Goal: Entertainment & Leisure: Consume media (video, audio)

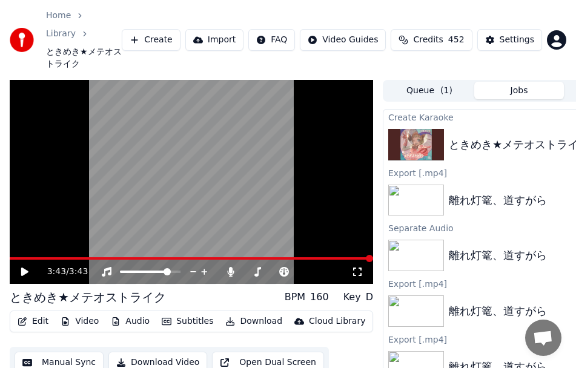
scroll to position [0, 69]
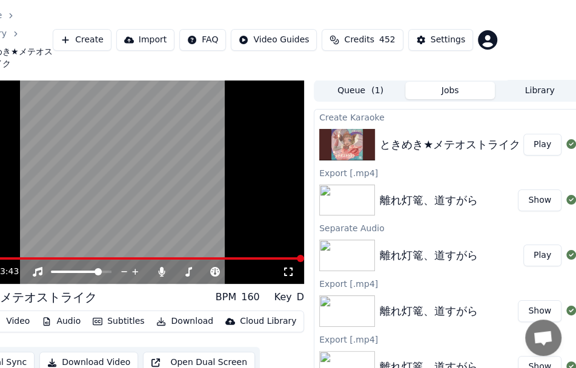
click at [507, 2] on html "Home Library ときめき★メテオストライク Create Import FAQ Video Guides Credits 452 Settings …" at bounding box center [219, 184] width 576 height 368
click at [529, 134] on button "Play" at bounding box center [542, 145] width 38 height 22
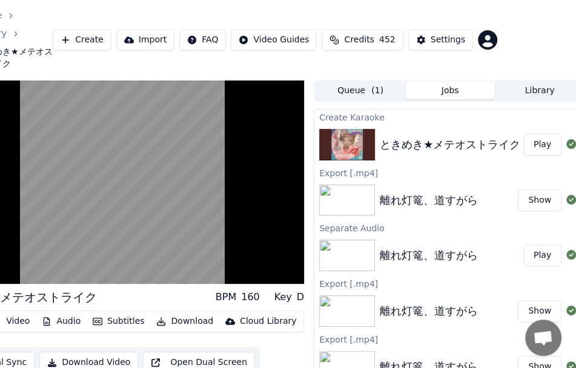
click at [411, 110] on div "Create Karaoke" at bounding box center [449, 117] width 271 height 15
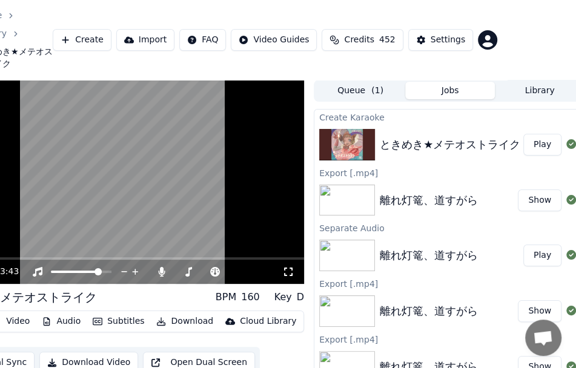
click at [136, 188] on video at bounding box center [122, 182] width 363 height 205
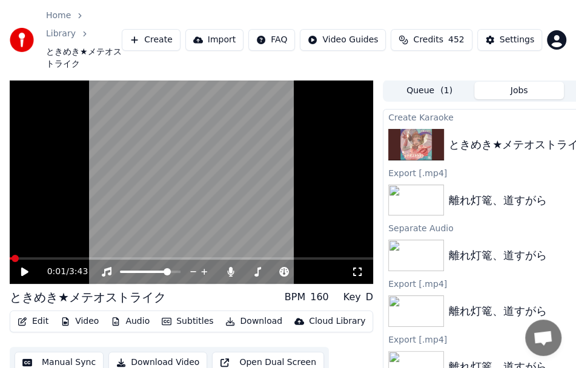
click at [12, 255] on span at bounding box center [15, 258] width 7 height 7
drag, startPoint x: 10, startPoint y: 225, endPoint x: 4, endPoint y: 225, distance: 6.7
click at [4, 225] on div "0:01 / 3:43 ときめき★メテオストライク BPM 160 Key D Edit Video Audio Subtitles Download Clo…" at bounding box center [288, 251] width 576 height 342
click at [268, 271] on span at bounding box center [271, 272] width 61 height 2
click at [262, 268] on span at bounding box center [263, 271] width 7 height 7
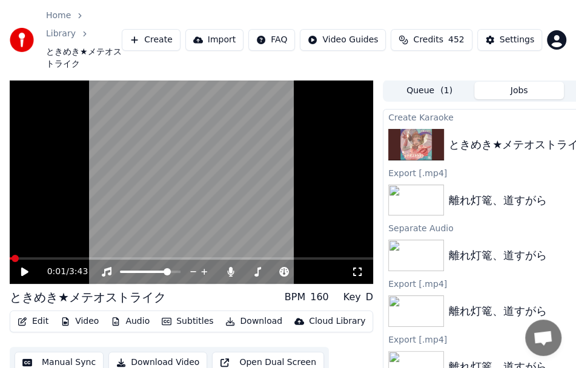
click at [385, 109] on div "Create [PERSON_NAME] ときめき★メテオストライク Play Export [.mp4] 離れ灯篭、道すがら Show Separate A…" at bounding box center [519, 265] width 273 height 313
click at [21, 268] on icon at bounding box center [24, 272] width 7 height 8
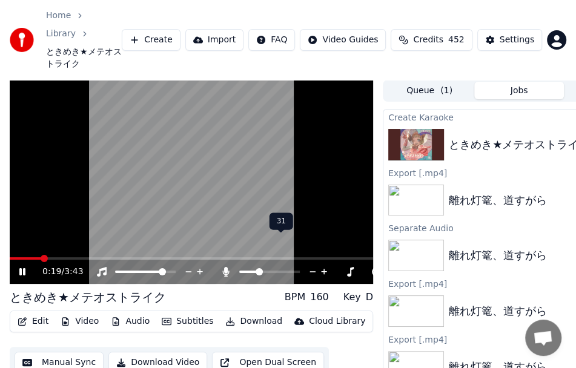
click at [257, 268] on span at bounding box center [259, 271] width 7 height 7
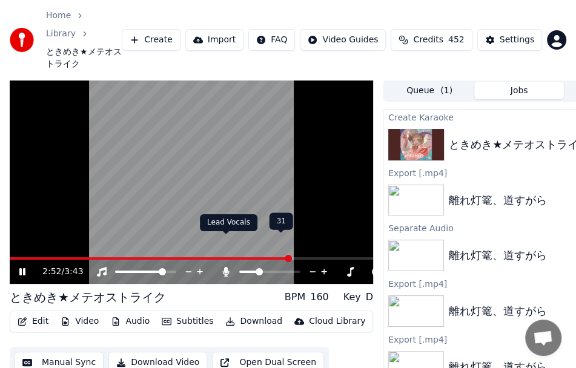
click at [232, 266] on div at bounding box center [281, 272] width 98 height 12
click at [230, 267] on icon at bounding box center [226, 272] width 12 height 10
click at [228, 267] on icon at bounding box center [227, 272] width 12 height 10
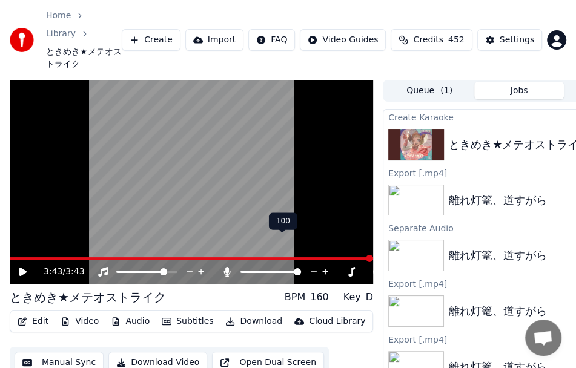
click at [267, 266] on div at bounding box center [282, 272] width 98 height 12
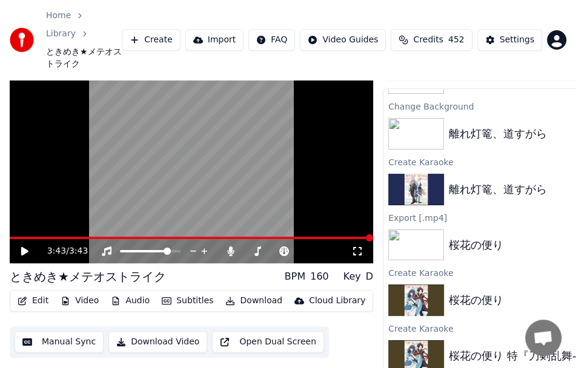
scroll to position [32, 0]
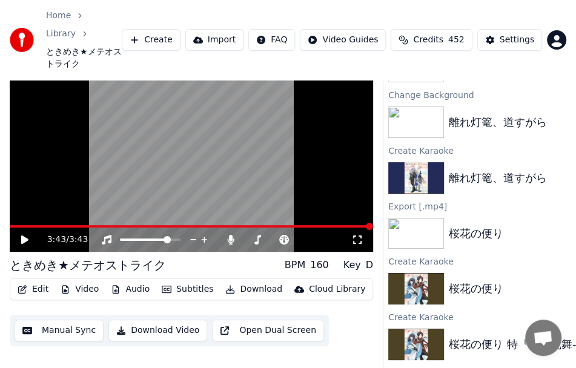
click at [56, 12] on link "Home" at bounding box center [58, 16] width 25 height 12
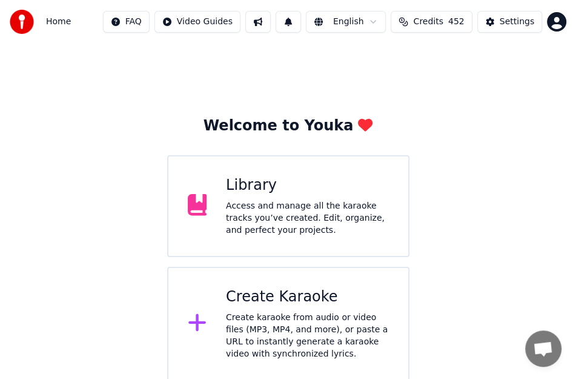
click at [264, 216] on div "Access and manage all the karaoke tracks you’ve created. Edit, organize, and pe…" at bounding box center [307, 218] width 163 height 36
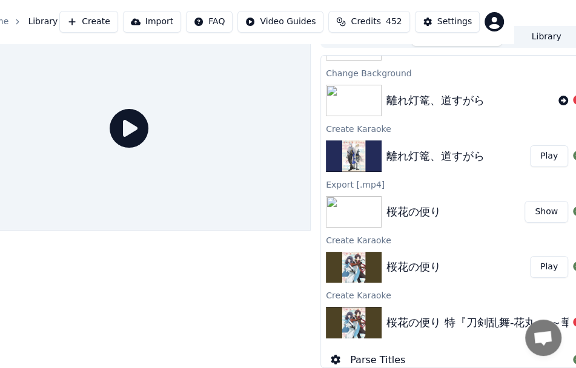
scroll to position [26, 79]
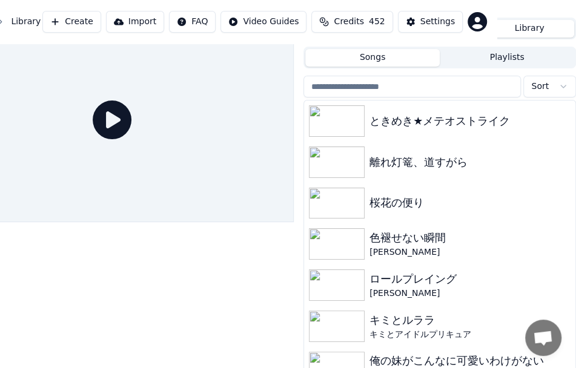
click at [551, 23] on button "Library" at bounding box center [530, 29] width 90 height 18
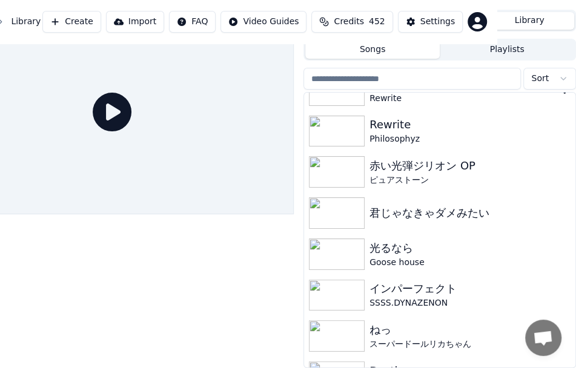
scroll to position [1272, 0]
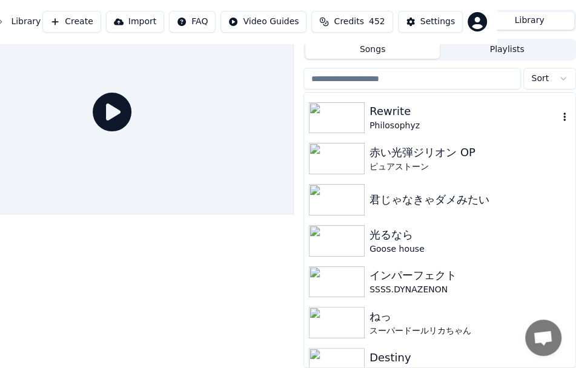
click at [406, 120] on div "Philosophyz" at bounding box center [464, 126] width 189 height 12
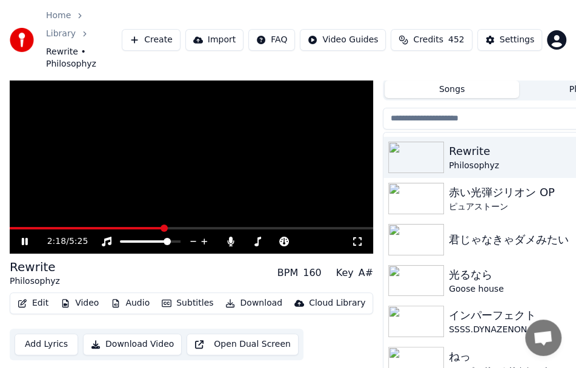
scroll to position [47, 0]
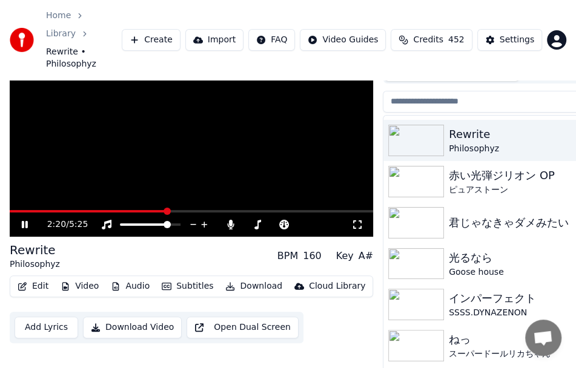
click at [36, 278] on button "Edit" at bounding box center [33, 286] width 41 height 17
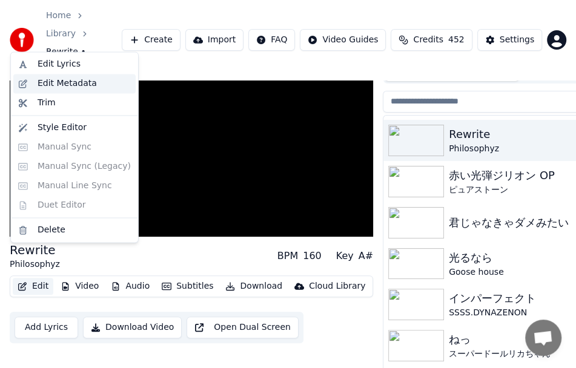
click at [87, 88] on div "Edit Metadata" at bounding box center [67, 84] width 59 height 12
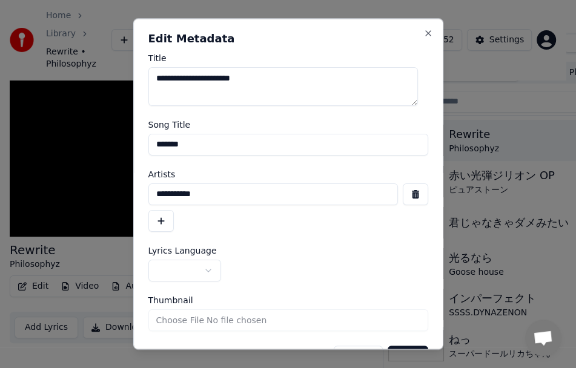
scroll to position [37, 0]
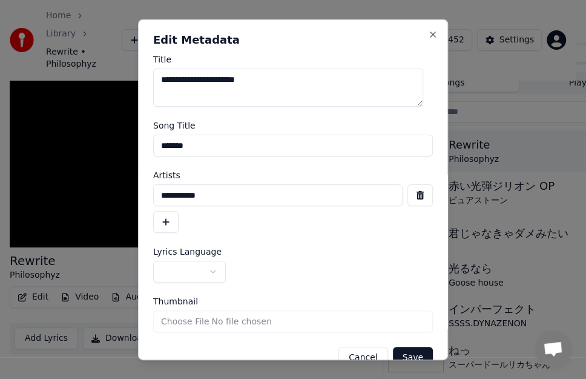
drag, startPoint x: 216, startPoint y: 197, endPoint x: 155, endPoint y: 197, distance: 60.6
click at [155, 197] on input "**********" at bounding box center [278, 195] width 250 height 22
click at [428, 32] on button "Close" at bounding box center [433, 34] width 10 height 10
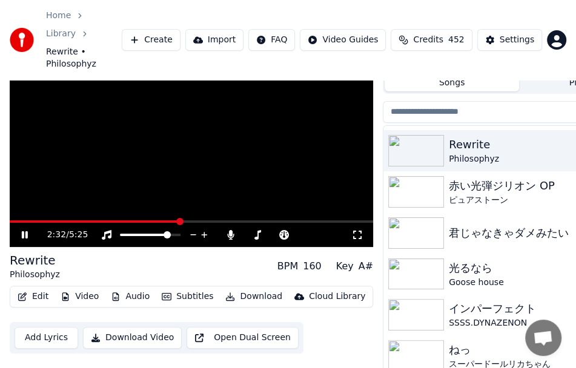
click at [154, 95] on video at bounding box center [191, 145] width 363 height 205
click at [447, 299] on div at bounding box center [418, 315] width 61 height 32
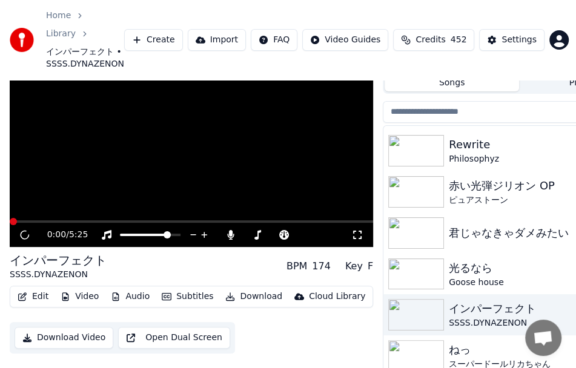
scroll to position [49, 0]
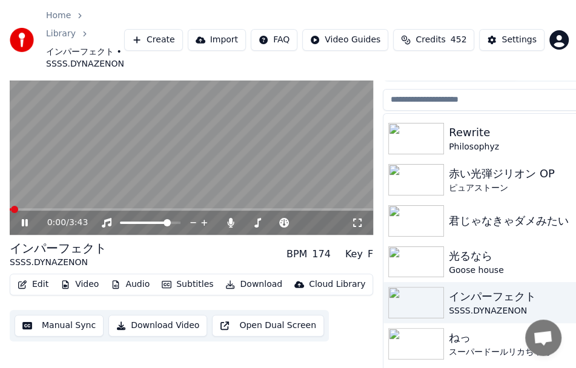
click at [28, 218] on icon at bounding box center [33, 223] width 28 height 10
click at [10, 206] on span at bounding box center [13, 209] width 7 height 7
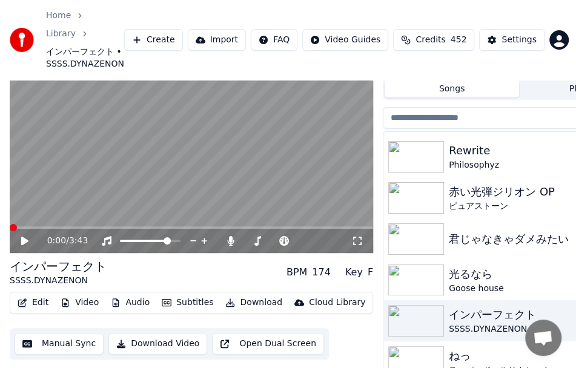
scroll to position [0, 0]
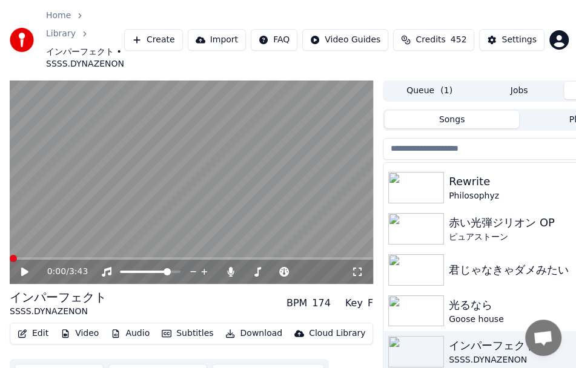
click at [19, 267] on icon at bounding box center [33, 272] width 28 height 10
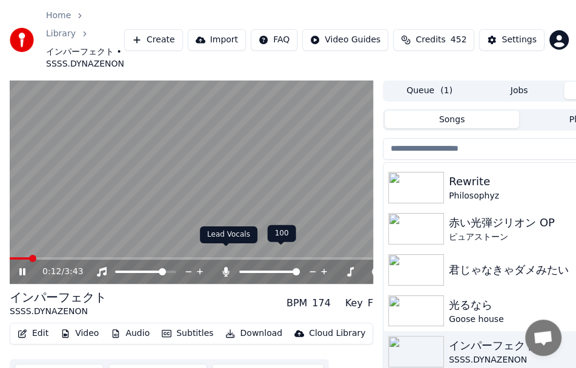
click at [226, 267] on icon at bounding box center [226, 272] width 7 height 10
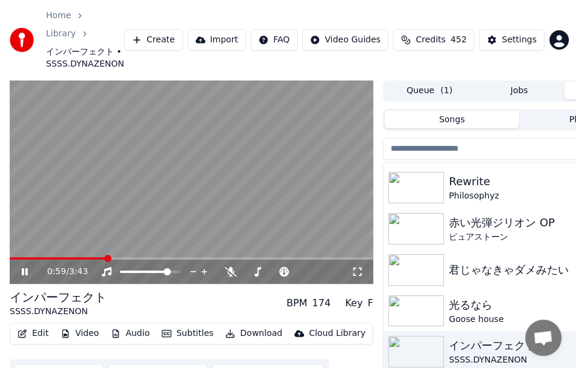
click at [196, 325] on button "Subtitles" at bounding box center [187, 333] width 61 height 17
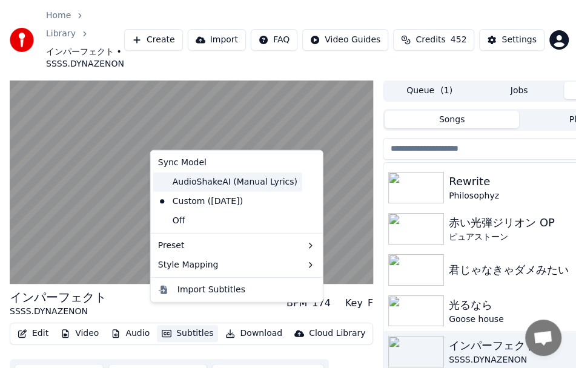
click at [228, 190] on div "AudioShakeAI (Manual Lyrics)" at bounding box center [227, 182] width 149 height 19
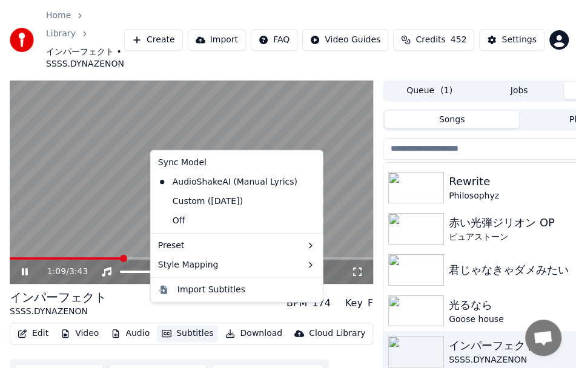
click at [174, 325] on button "Subtitles" at bounding box center [187, 333] width 61 height 17
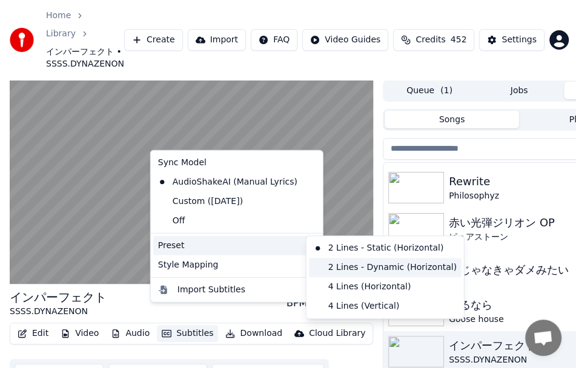
click at [336, 274] on div "2 Lines - Dynamic (Horizontal)" at bounding box center [385, 267] width 153 height 19
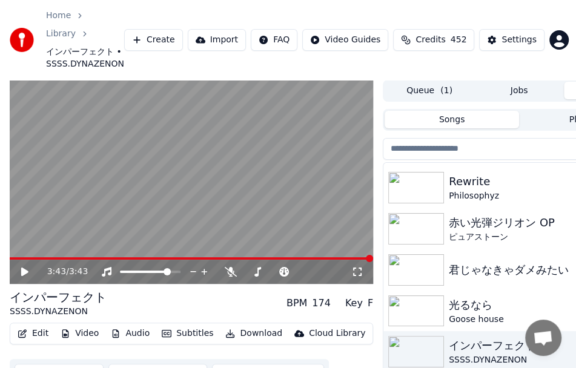
click at [374, 94] on div "3:43 / 3:43 インパーフェクト SSSS.DYNAZENON BPM 174 Key F Edit Video Audio Subtitles Do…" at bounding box center [288, 259] width 576 height 359
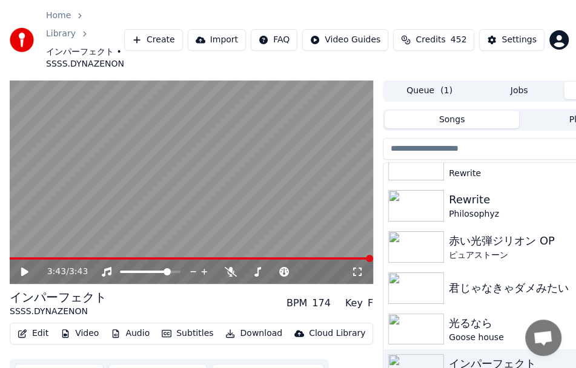
scroll to position [1272, 0]
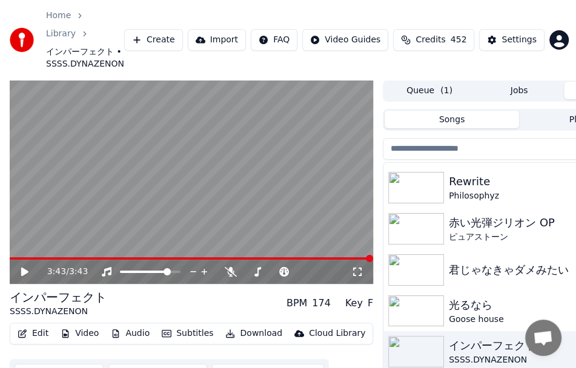
click at [337, 84] on video at bounding box center [191, 182] width 363 height 205
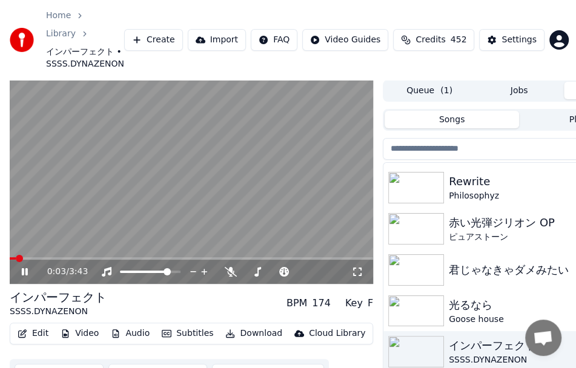
click at [263, 202] on video at bounding box center [191, 182] width 363 height 205
click at [441, 213] on img at bounding box center [416, 229] width 56 height 32
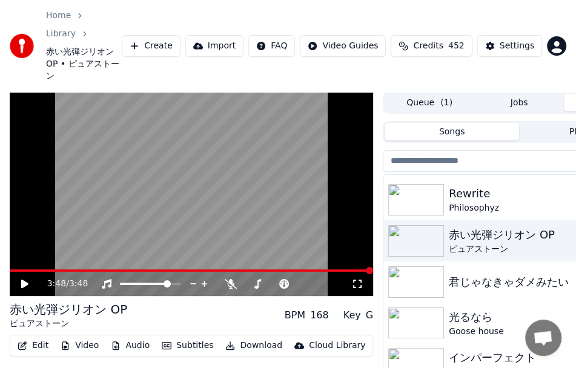
click at [261, 7] on div "Home Library 赤い光弾ジリオン OP • ピュアストーン Create Import FAQ Video Guides Credits 452 S…" at bounding box center [288, 46] width 576 height 92
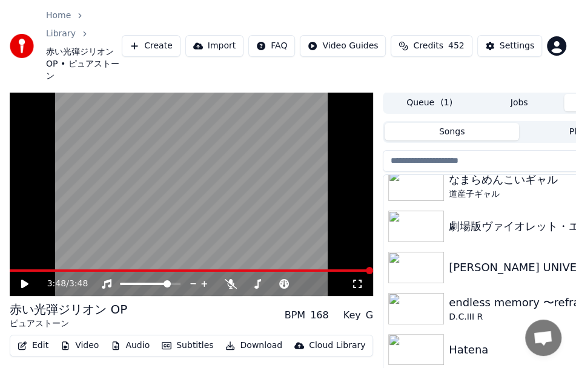
scroll to position [1515, 0]
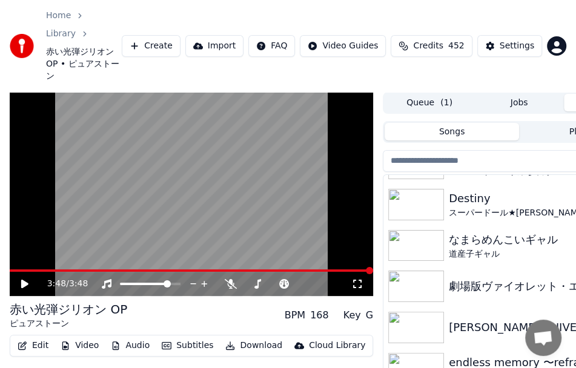
click at [385, 58] on div "Home Library 赤い光弾ジリオン OP • ピュアストーン Create Import FAQ Video Guides Credits 452 S…" at bounding box center [288, 46] width 576 height 92
click at [540, 248] on div "道産子ギャル" at bounding box center [543, 254] width 189 height 12
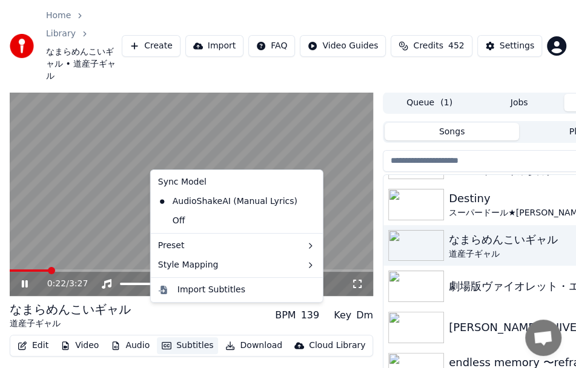
click at [191, 337] on button "Subtitles" at bounding box center [187, 345] width 61 height 17
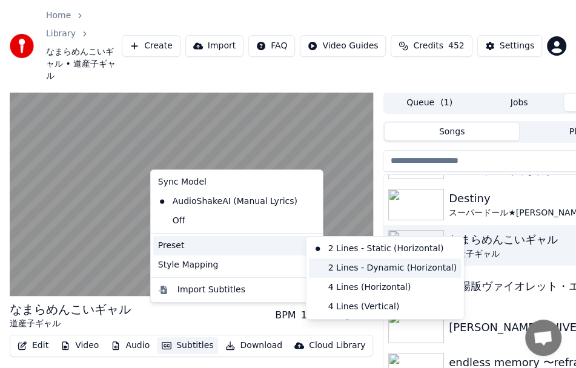
click at [347, 267] on div "2 Lines - Dynamic (Horizontal)" at bounding box center [385, 268] width 153 height 19
